Goal: Task Accomplishment & Management: Use online tool/utility

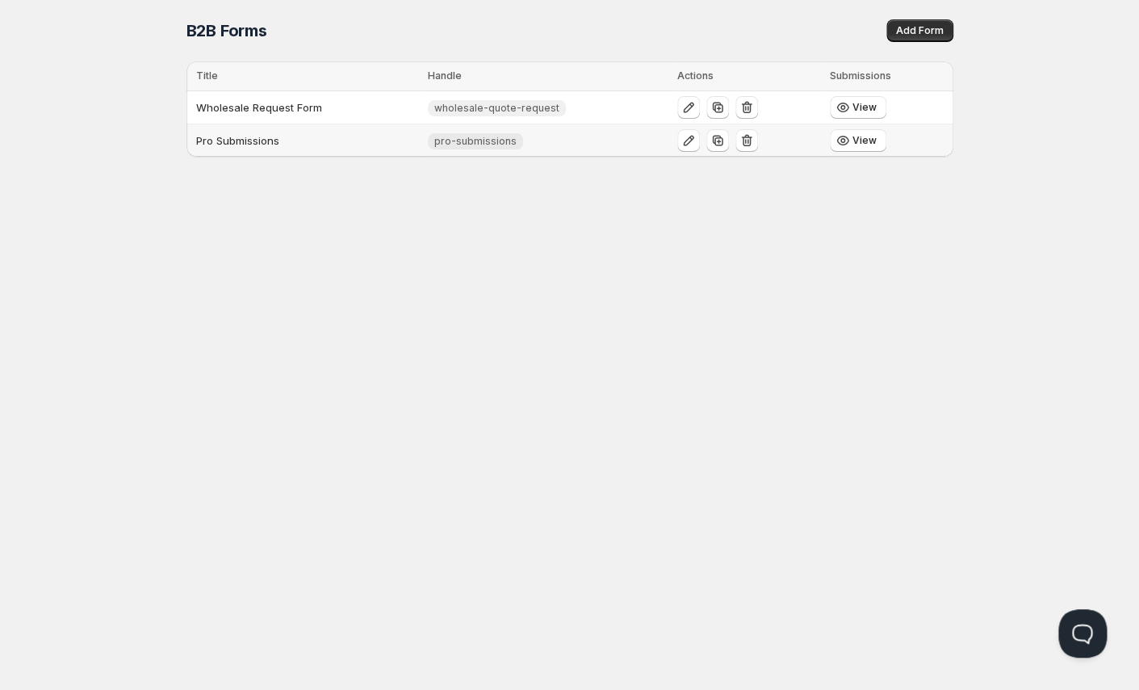
click at [231, 132] on td "Pro Submissions" at bounding box center [305, 140] width 237 height 33
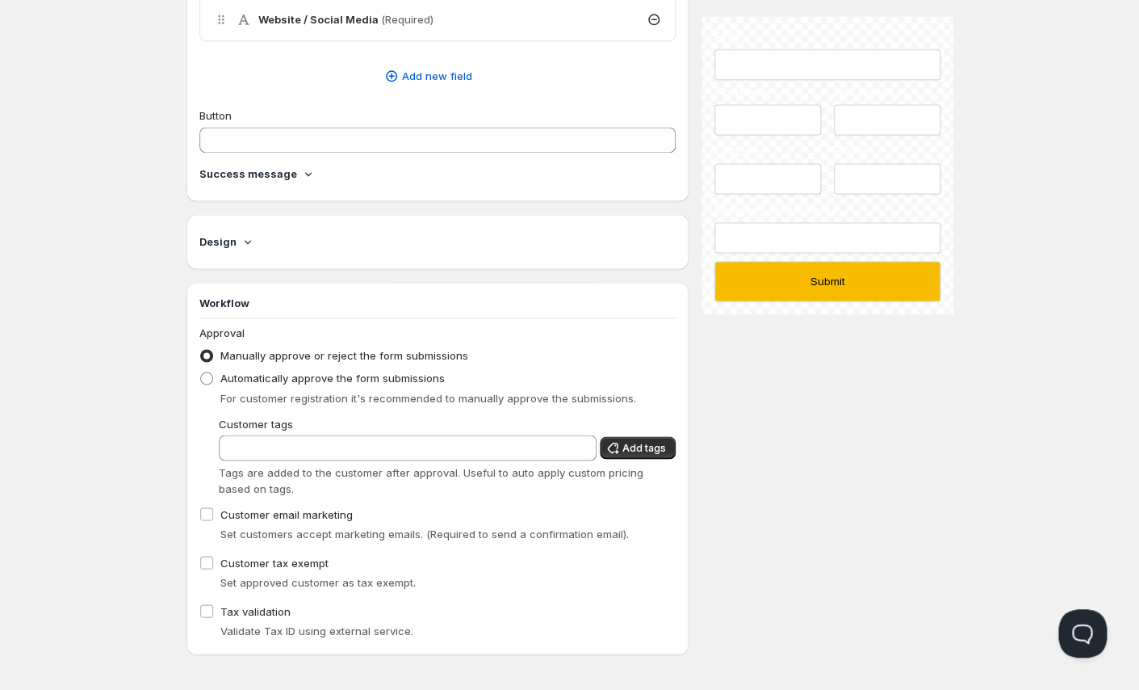
scroll to position [758, 0]
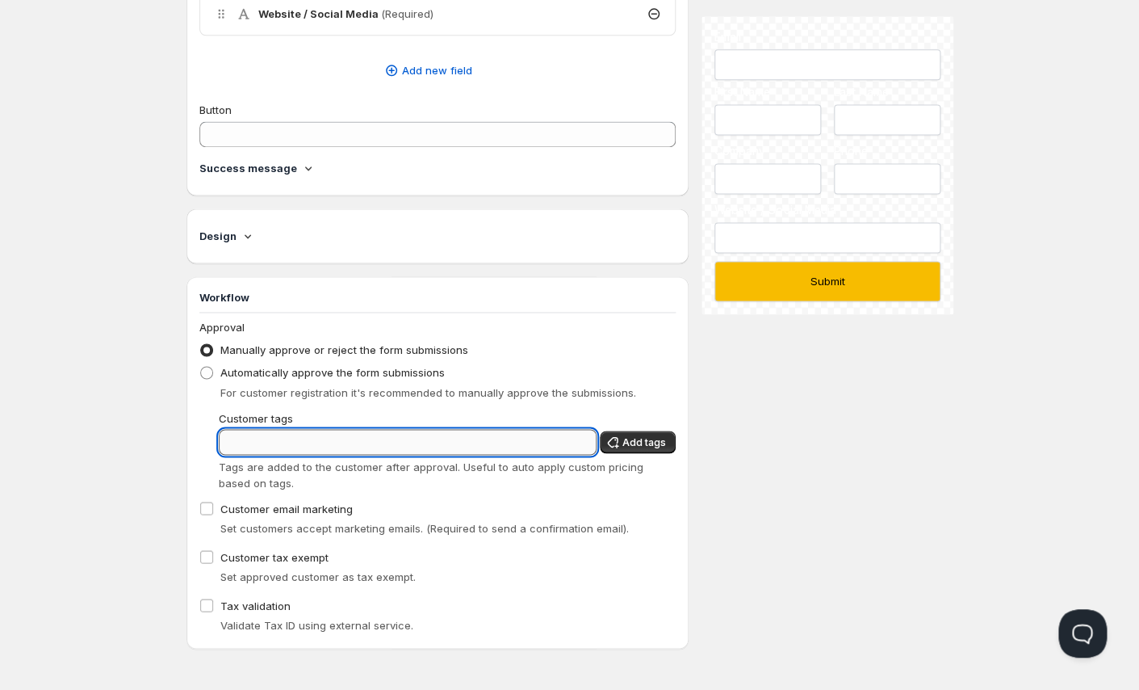
click at [261, 439] on input "Customer tags" at bounding box center [408, 442] width 379 height 26
type input "pro"
click at [639, 443] on span "Add tags" at bounding box center [645, 441] width 44 height 13
